Goal: Information Seeking & Learning: Find specific fact

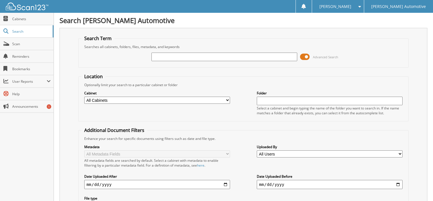
click at [165, 55] on input "text" at bounding box center [224, 57] width 146 height 9
type input "2"
type input "584629"
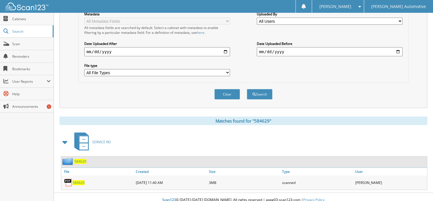
click at [80, 159] on span "584629" at bounding box center [80, 161] width 12 height 5
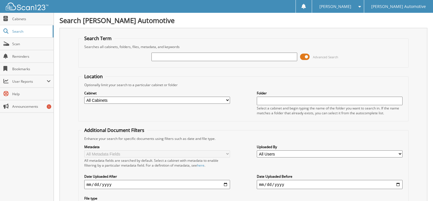
click at [159, 55] on input "text" at bounding box center [224, 57] width 146 height 9
type input "586244"
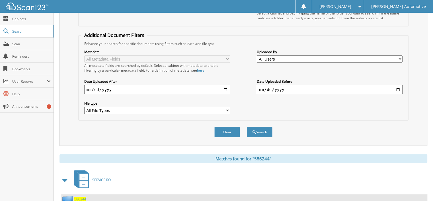
scroll to position [133, 0]
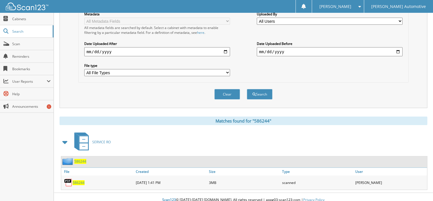
click at [79, 159] on span "586244" at bounding box center [80, 161] width 12 height 5
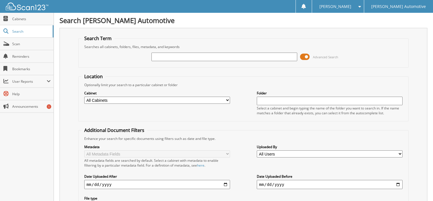
click at [162, 56] on input "text" at bounding box center [224, 57] width 146 height 9
type input "2"
type input "587125"
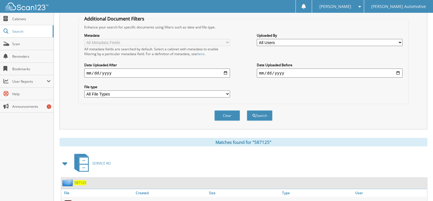
scroll to position [133, 0]
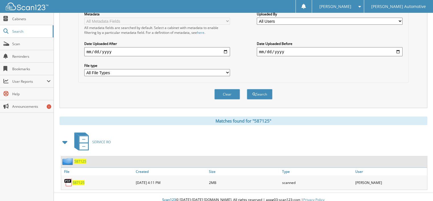
click at [83, 159] on span "587125" at bounding box center [80, 161] width 12 height 5
